Goal: Navigation & Orientation: Find specific page/section

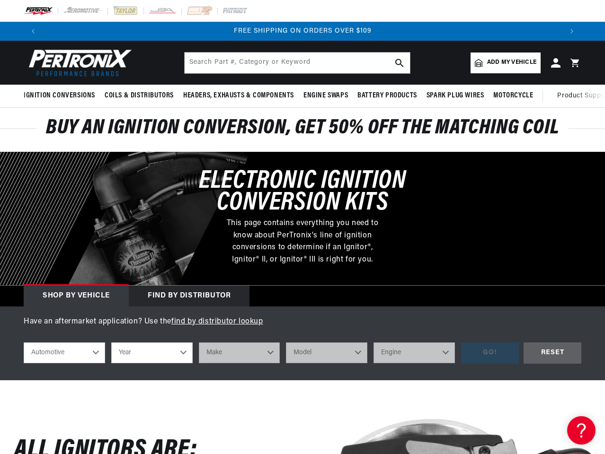
scroll to position [0, 176]
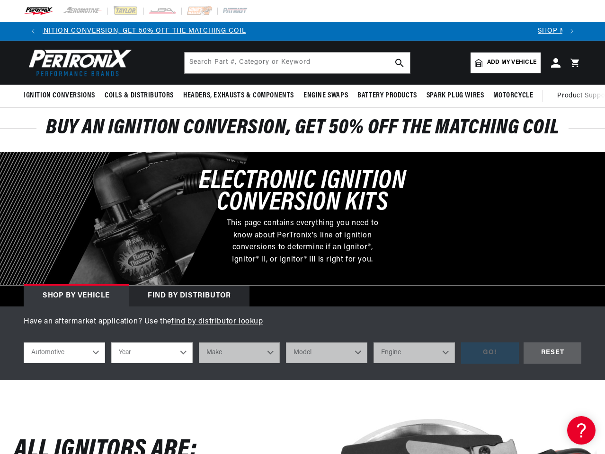
click at [302, 227] on p "This page contains everything you need to know about PerTronix's line of igniti…" at bounding box center [302, 242] width 167 height 48
click at [33, 31] on icon "Translation missing: en.sections.announcements.previous_announcement" at bounding box center [33, 31] width 3 height 5
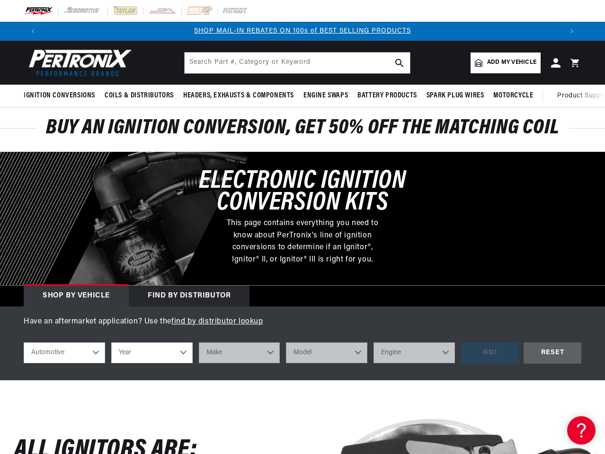
click at [496, 31] on p "SHOP MAIL-IN REBATES ON 100s of BEST SELLING PRODUCTS" at bounding box center [303, 31] width 520 height 10
click at [572, 31] on icon "Translation missing: en.sections.announcements.next_announcement" at bounding box center [571, 31] width 3 height 5
click at [61, 96] on span "Ignition Conversions" at bounding box center [59, 96] width 71 height 10
click at [138, 96] on span "Coils & Distributors" at bounding box center [139, 96] width 69 height 10
click at [238, 96] on span "Headers, Exhausts & Components" at bounding box center [238, 96] width 111 height 10
